Goal: Task Accomplishment & Management: Complete application form

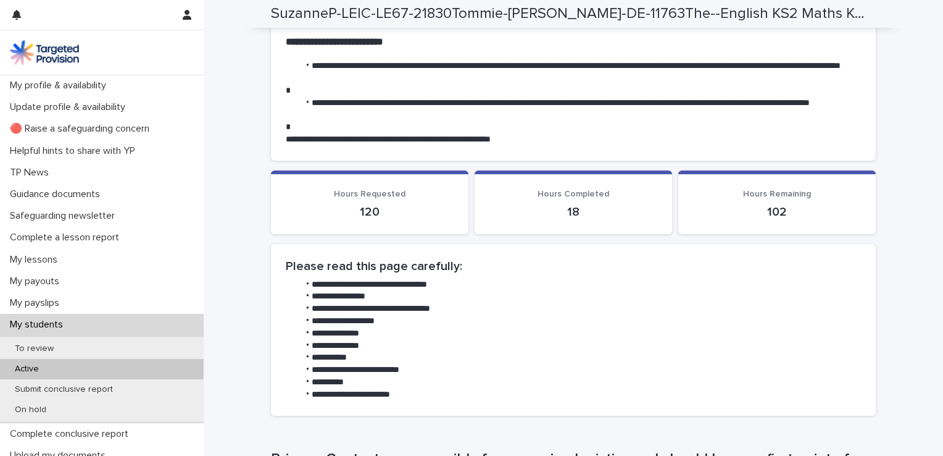
scroll to position [797, 0]
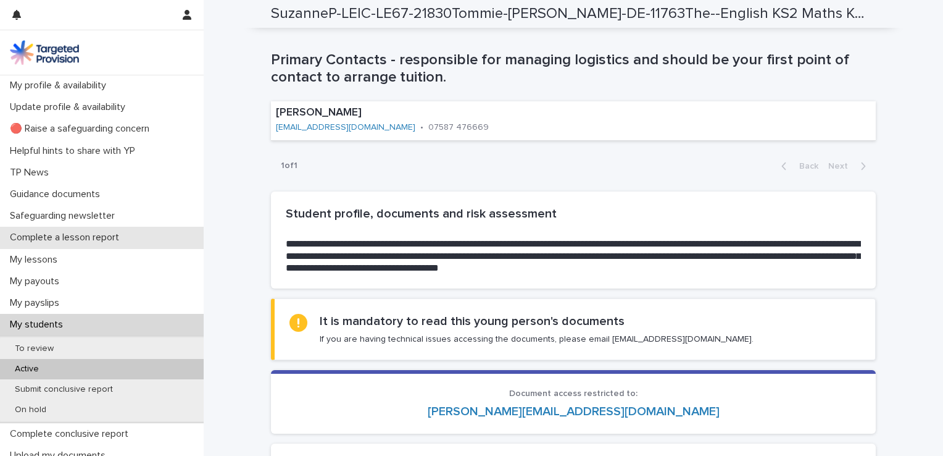
click at [90, 235] on p "Complete a lesson report" at bounding box center [67, 237] width 124 height 12
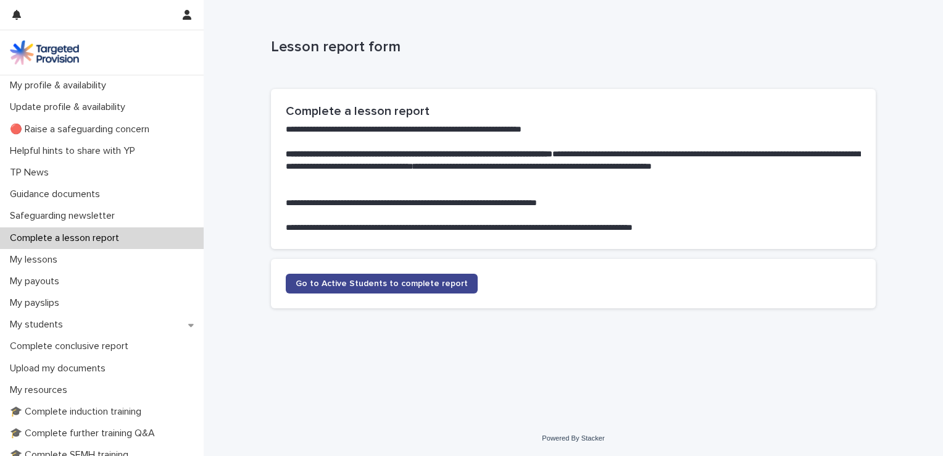
click at [357, 286] on span "Go to Active Students to complete report" at bounding box center [382, 283] width 172 height 9
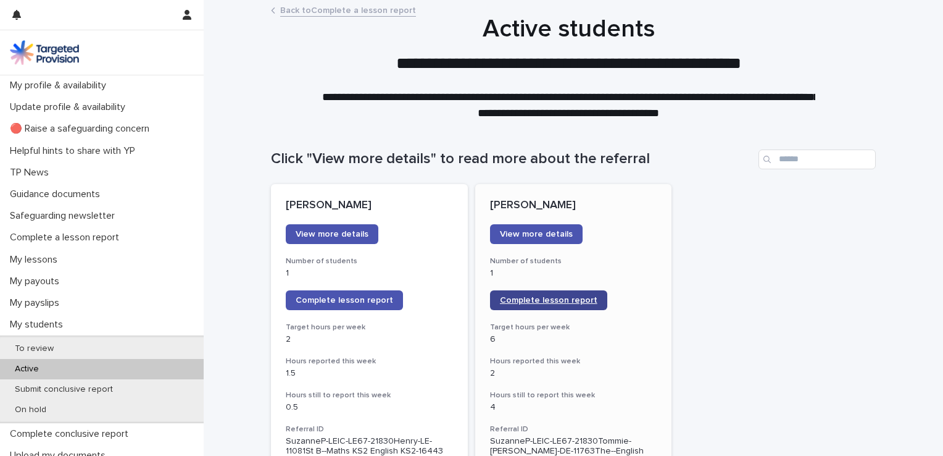
click at [558, 298] on span "Complete lesson report" at bounding box center [549, 300] width 98 height 9
